Goal: Find specific page/section: Find specific page/section

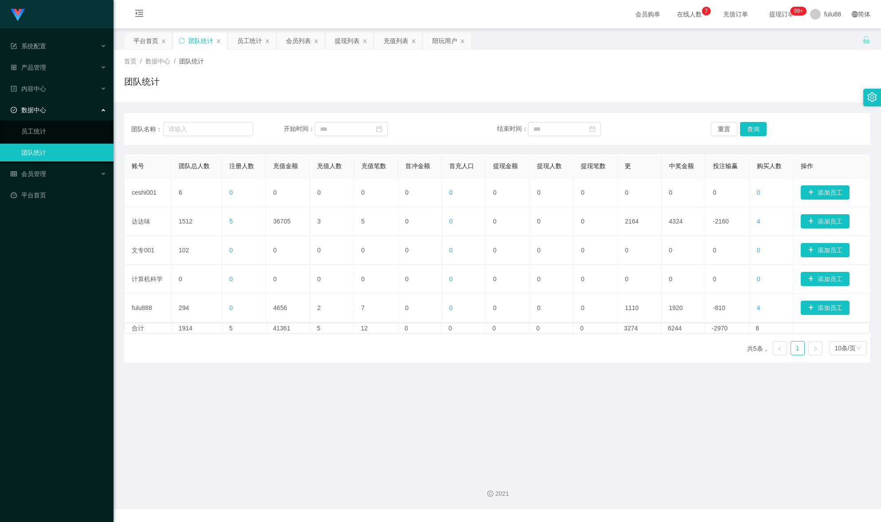
click at [835, 86] on div "团队统计" at bounding box center [497, 85] width 746 height 20
click at [514, 7] on div "会员购单 在线人数 0 1 2 3 4 5 6 7 8 9 0 1 2 3 4 5 6 7 8 9 0 1 2 3 4 5 6 7 8 9 充值订单 提现订单…" at bounding box center [498, 14] width 768 height 29
